Goal: Transaction & Acquisition: Purchase product/service

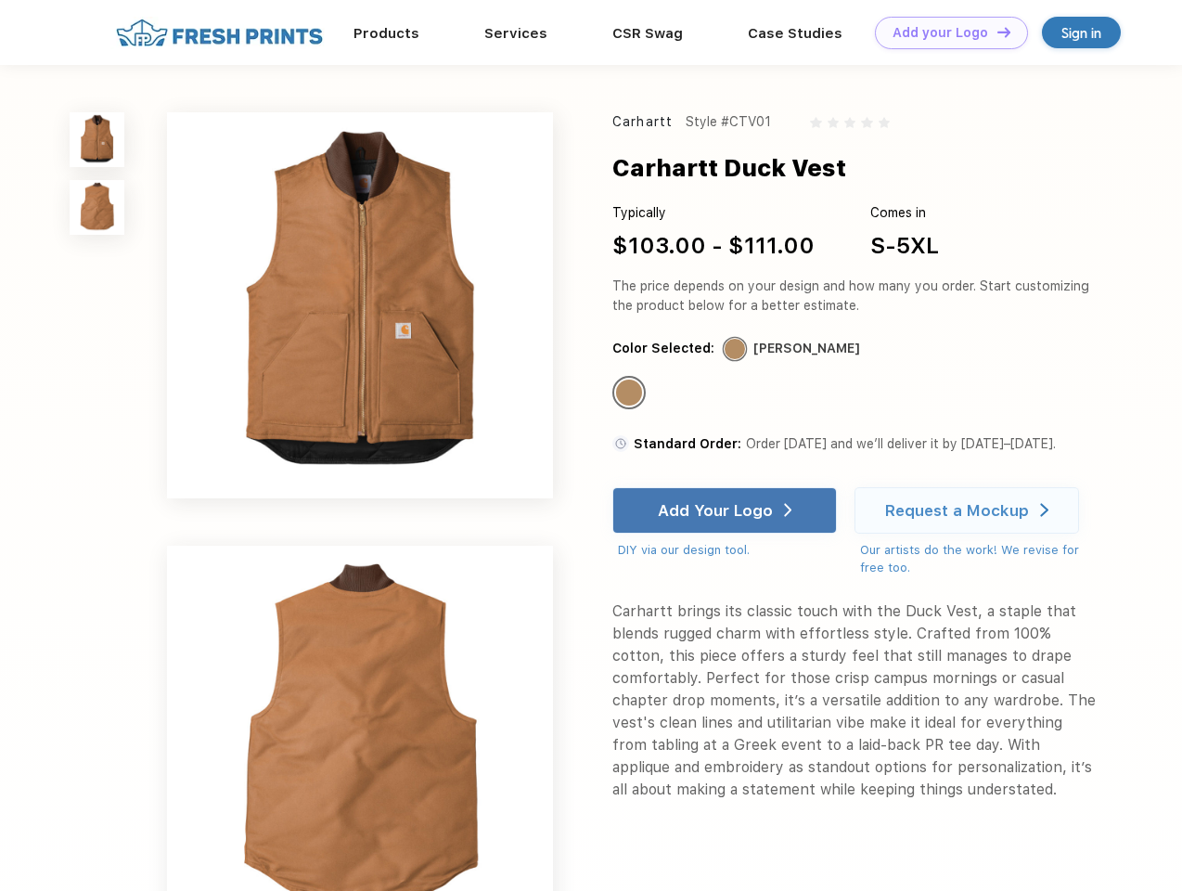
click at [945, 32] on link "Add your Logo Design Tool" at bounding box center [951, 33] width 153 height 32
click at [0, 0] on div "Design Tool" at bounding box center [0, 0] width 0 height 0
click at [996, 32] on link "Add your Logo Design Tool" at bounding box center [951, 33] width 153 height 32
click at [97, 139] on img at bounding box center [97, 139] width 55 height 55
click at [97, 208] on img at bounding box center [97, 207] width 55 height 55
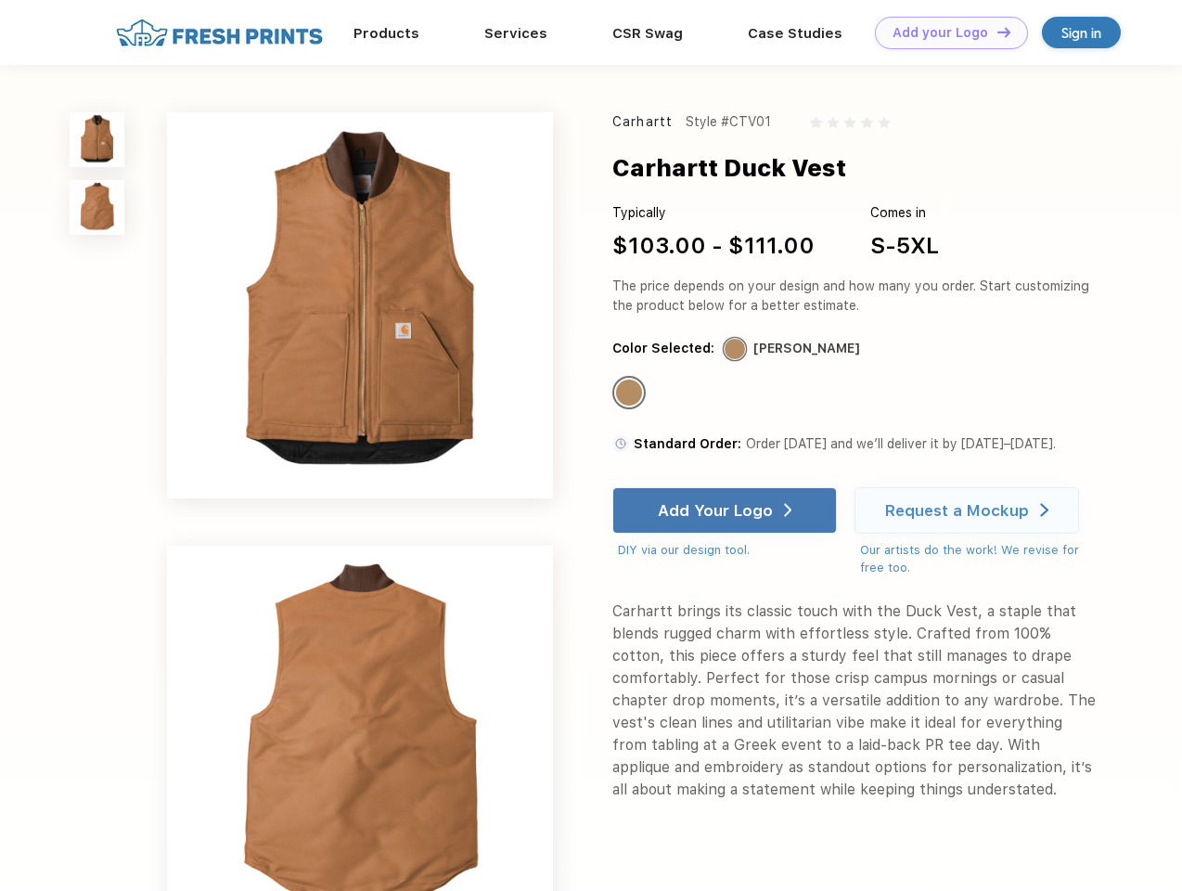
click at [631, 393] on div "Standard Color" at bounding box center [629, 393] width 26 height 26
click at [727, 510] on div "Add Your Logo" at bounding box center [715, 510] width 115 height 19
click at [970, 510] on div "Request a Mockup" at bounding box center [957, 510] width 144 height 19
